Goal: Information Seeking & Learning: Learn about a topic

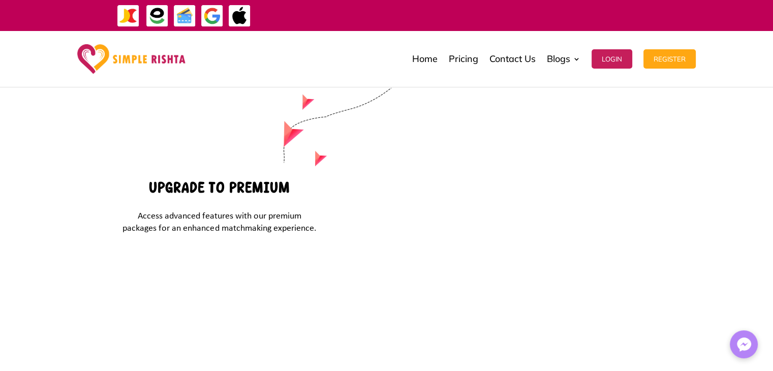
scroll to position [3305, 0]
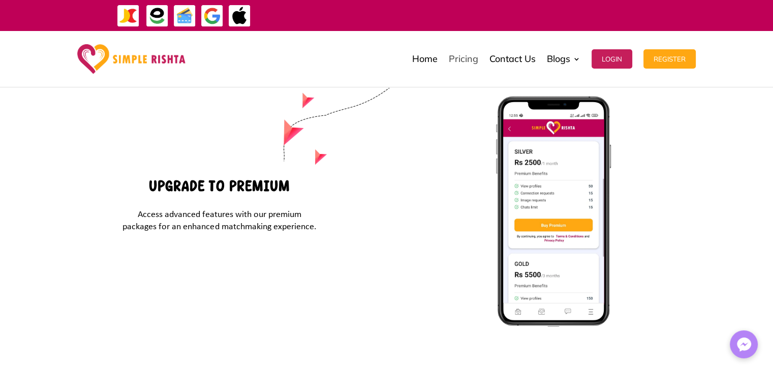
click at [458, 61] on link "Pricing" at bounding box center [463, 59] width 29 height 51
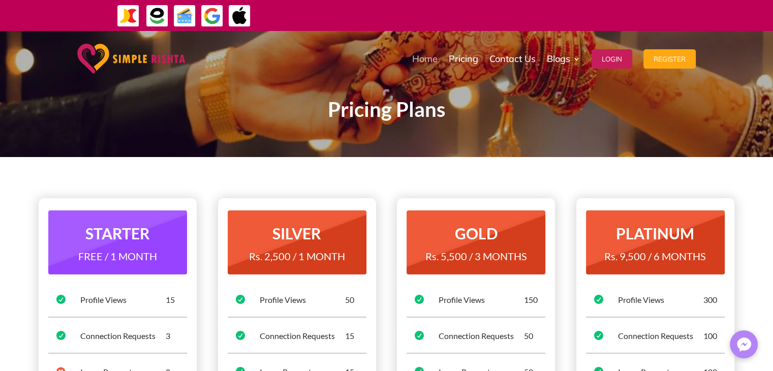
click at [413, 63] on link "Home" at bounding box center [424, 59] width 25 height 51
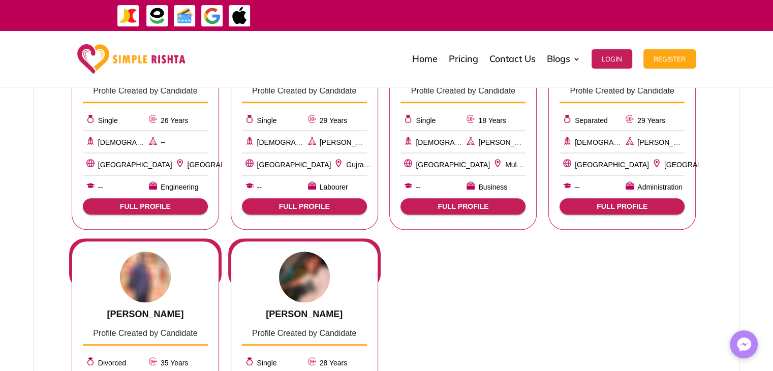
scroll to position [712, 0]
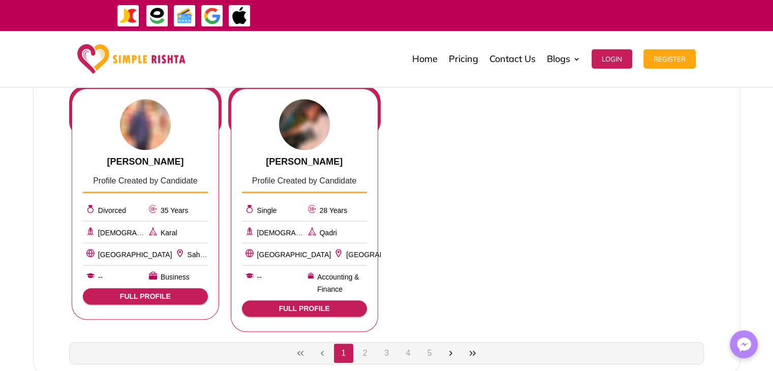
click at [272, 157] on div "[PERSON_NAME]" at bounding box center [304, 162] width 125 height 13
click at [311, 158] on span "[PERSON_NAME]" at bounding box center [304, 162] width 77 height 10
click at [313, 308] on span "FULL PROFILE" at bounding box center [304, 308] width 109 height 8
